Goal: Use online tool/utility: Utilize a website feature to perform a specific function

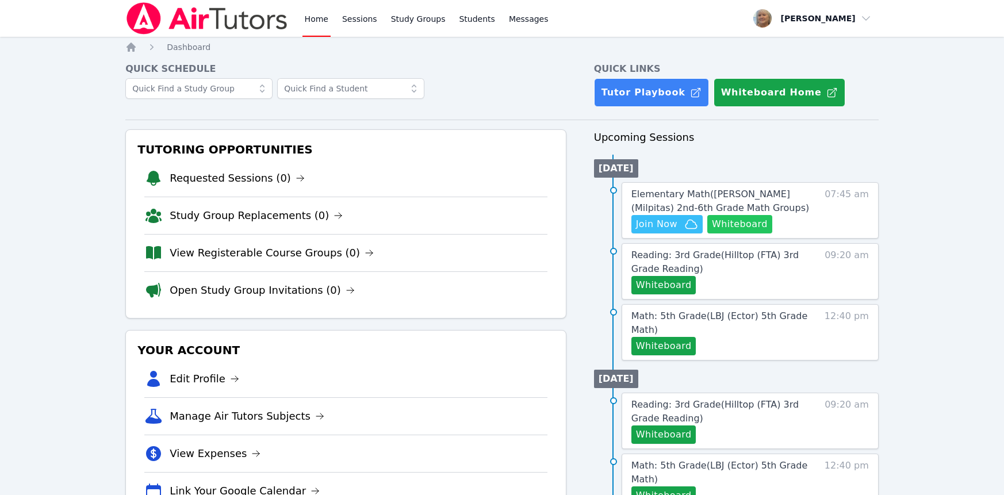
click at [707, 233] on button "Whiteboard" at bounding box center [739, 224] width 65 height 18
